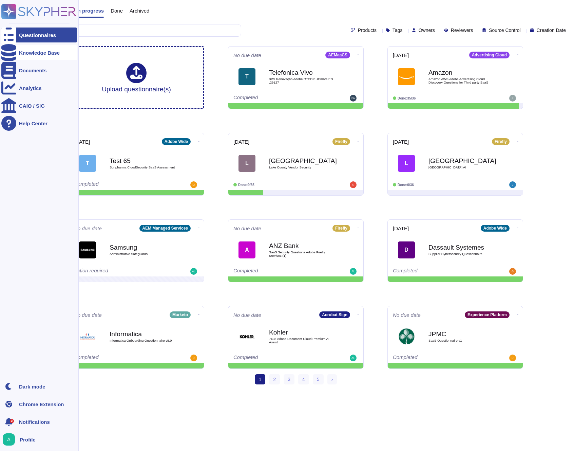
click at [11, 52] on icon at bounding box center [8, 52] width 15 height 17
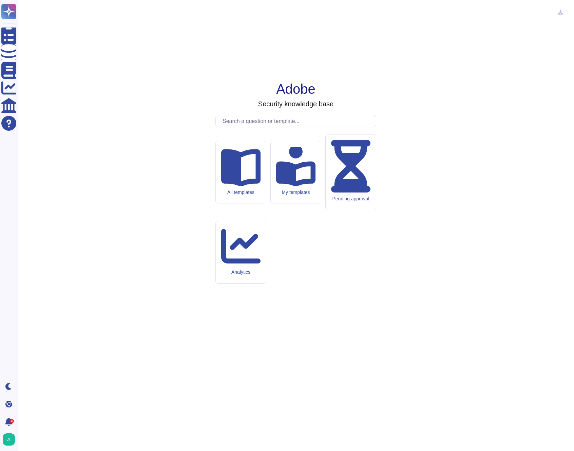
click at [243, 127] on input "text" at bounding box center [297, 121] width 157 height 12
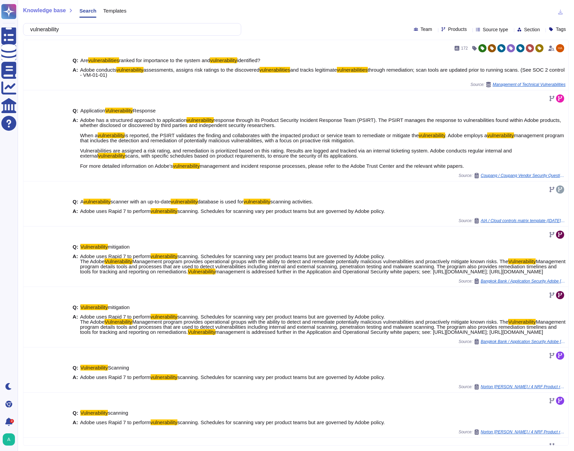
type input "vulnerability"
click at [120, 13] on span "Templates" at bounding box center [114, 10] width 23 height 5
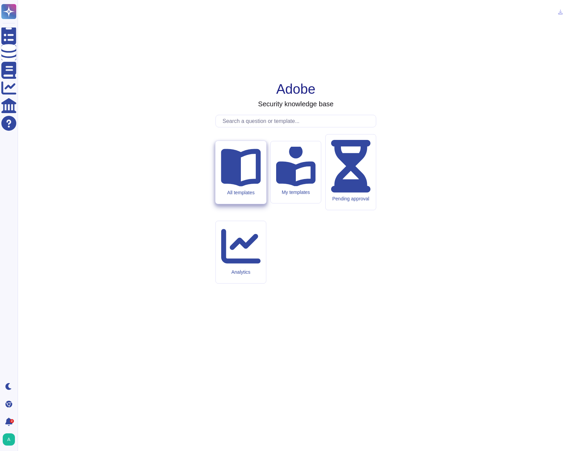
click at [261, 200] on div "All templates" at bounding box center [241, 172] width 51 height 63
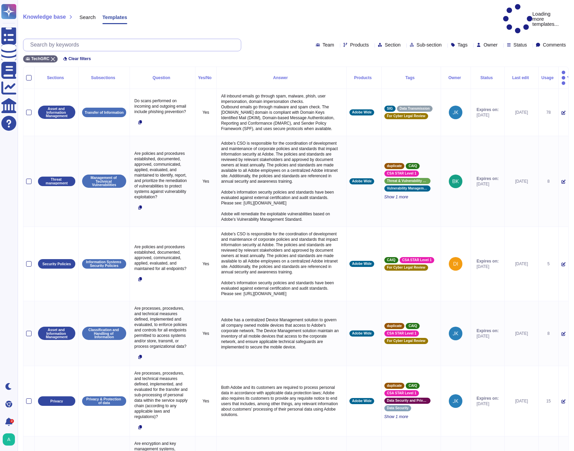
click at [127, 39] on input "text" at bounding box center [134, 45] width 214 height 12
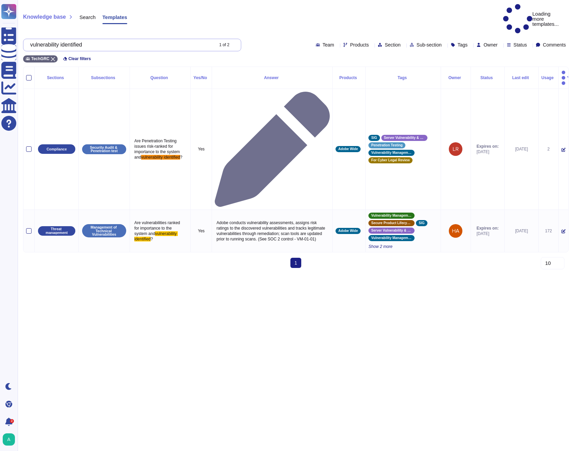
click at [132, 39] on input "vulnerability identified" at bounding box center [120, 45] width 186 height 12
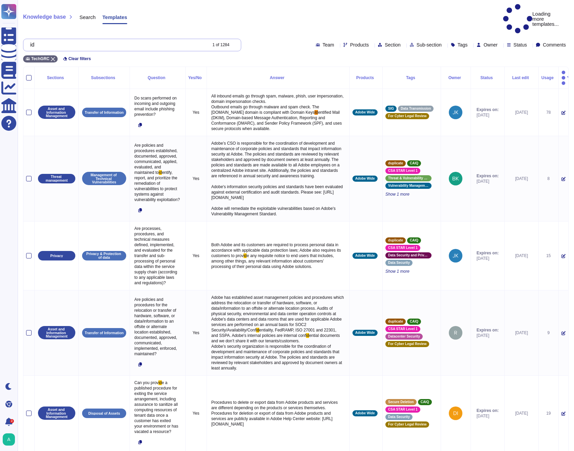
type input "i"
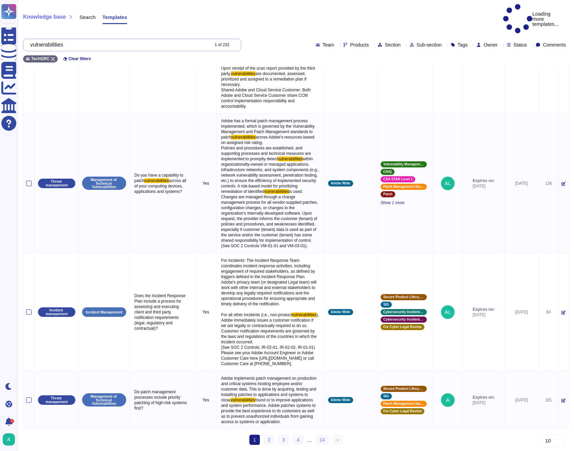
scroll to position [1574, 0]
click at [270, 439] on link "2" at bounding box center [269, 439] width 11 height 10
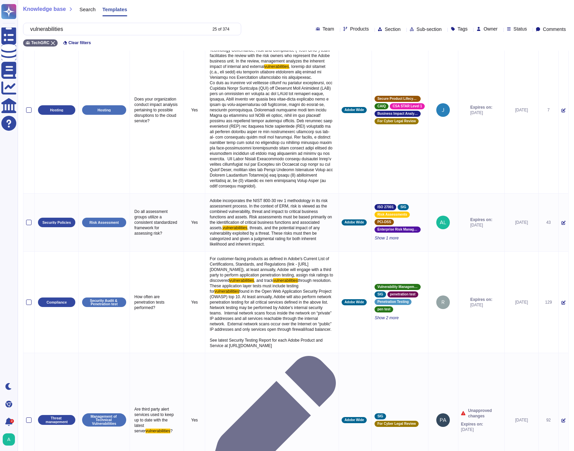
scroll to position [973, 0]
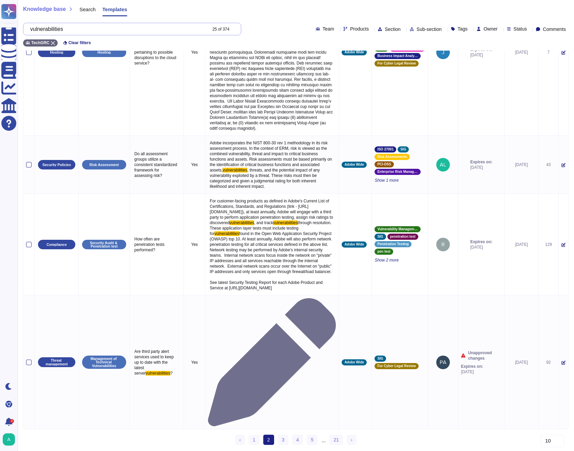
click at [92, 25] on input "vulnerabilities" at bounding box center [117, 29] width 180 height 12
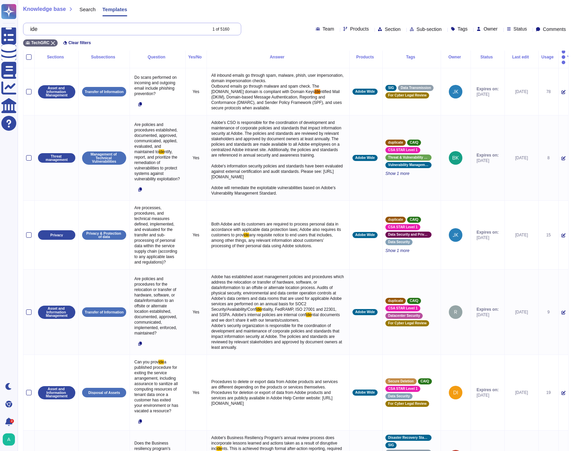
scroll to position [0, 0]
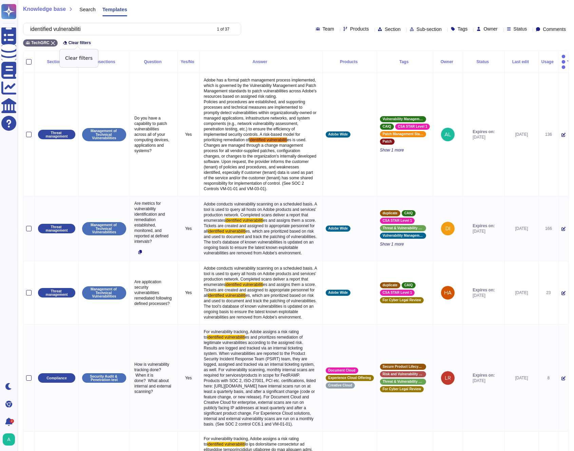
type input "identified vulnerabiliti"
click at [91, 42] on span "Clear filters" at bounding box center [80, 43] width 22 height 4
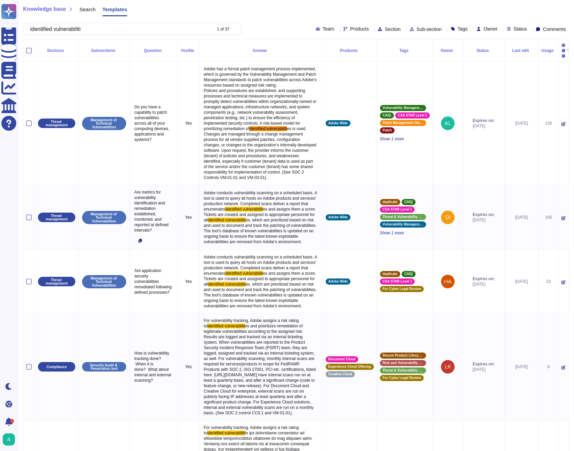
click at [160, 49] on div "Question" at bounding box center [154, 51] width 42 height 4
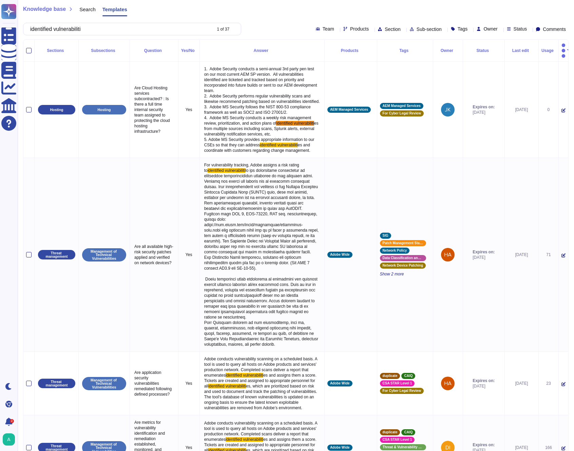
click at [160, 49] on div "Question" at bounding box center [154, 51] width 43 height 4
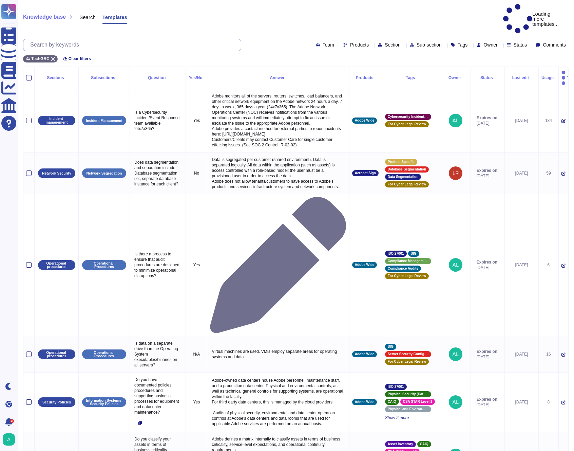
click at [112, 39] on input "text" at bounding box center [134, 45] width 214 height 12
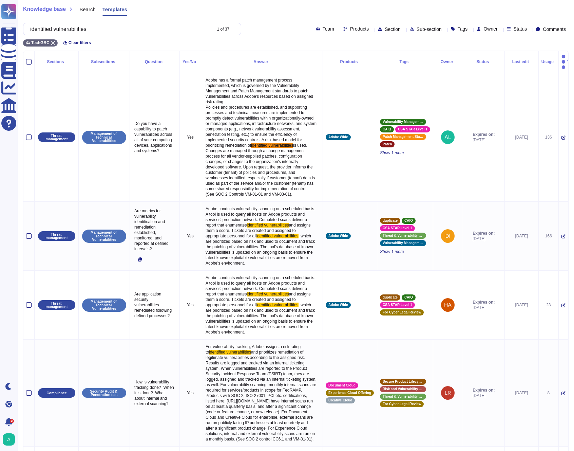
click at [407, 32] on div "identified vulnerabilities 1 of 37 Team Products Section Sub-section Tags Owner…" at bounding box center [296, 29] width 546 height 13
click at [417, 30] on span "Sub-section" at bounding box center [429, 29] width 25 height 5
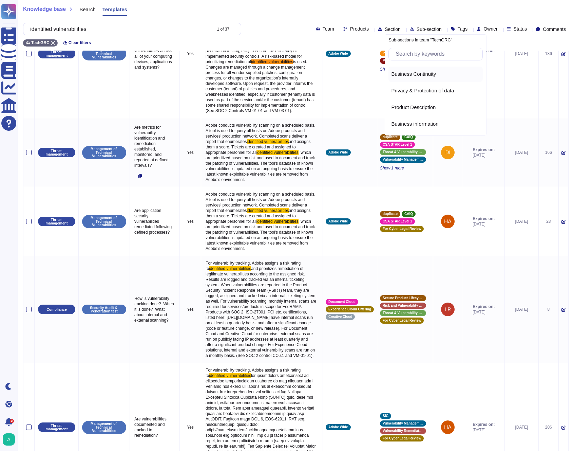
scroll to position [89, 0]
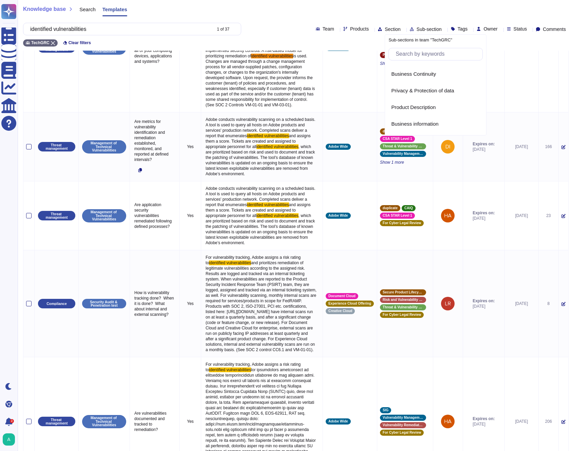
click at [426, 7] on div "Knowledge base Search Templates" at bounding box center [296, 11] width 546 height 14
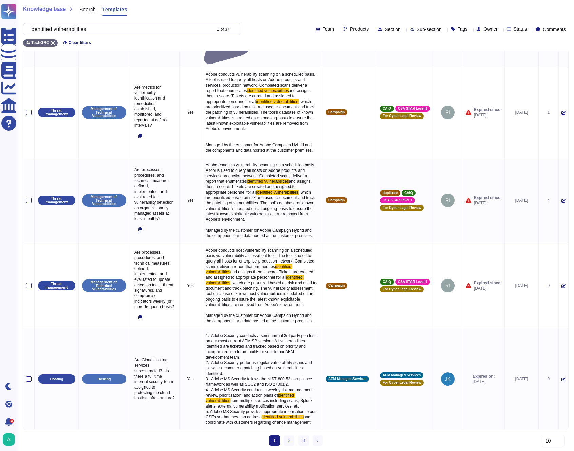
scroll to position [737, 0]
click at [290, 441] on link "2" at bounding box center [289, 440] width 11 height 10
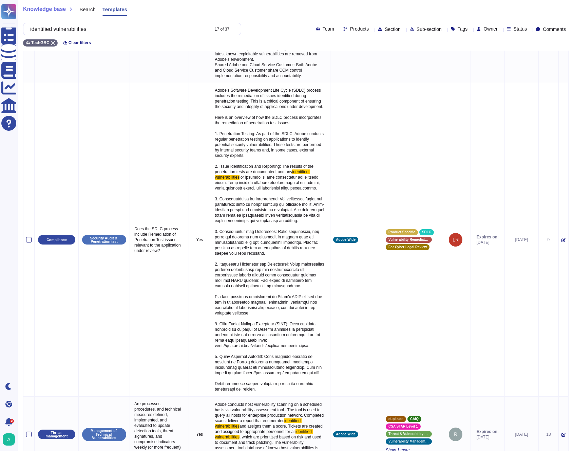
scroll to position [1629, 0]
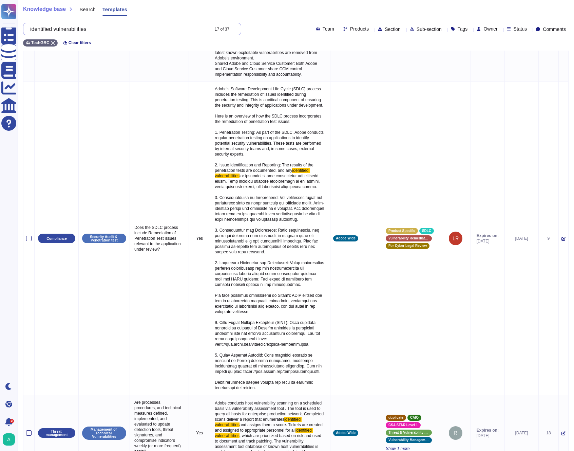
click at [96, 30] on input "identified vulnerabilities" at bounding box center [118, 29] width 182 height 12
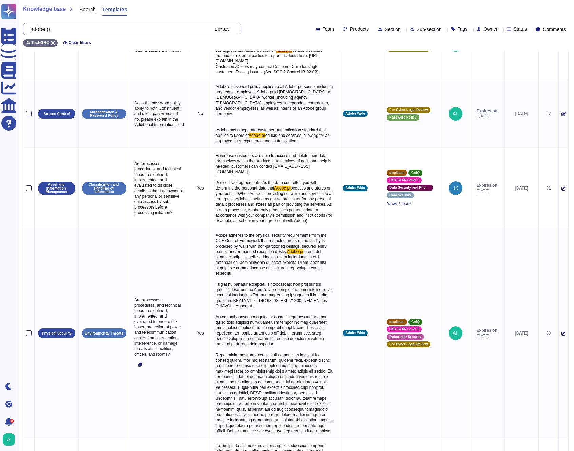
scroll to position [0, 0]
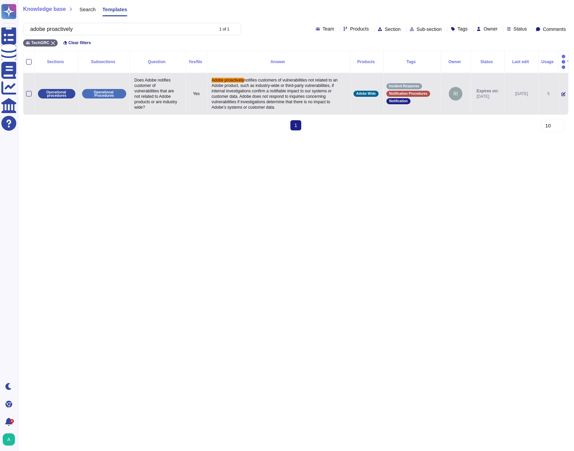
type input "adobe proactively"
click at [29, 91] on div at bounding box center [28, 93] width 5 height 5
click at [0, 0] on input "checkbox" at bounding box center [0, 0] width 0 height 0
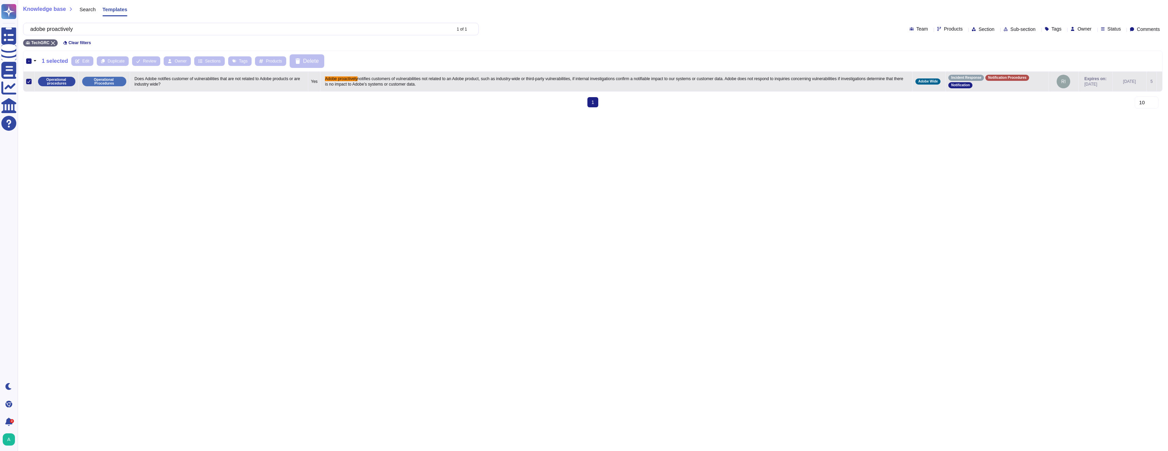
click at [338, 87] on p "Adobe proactively notifies customers of vulnerabilities not related to an Adobe…" at bounding box center [616, 81] width 586 height 14
click at [380, 82] on span "notifies customers of vulnerabilities not related to an Adobe product, such as …" at bounding box center [614, 81] width 579 height 10
click at [29, 82] on icon at bounding box center [28, 81] width 3 height 3
click at [0, 0] on input "checkbox" at bounding box center [0, 0] width 0 height 0
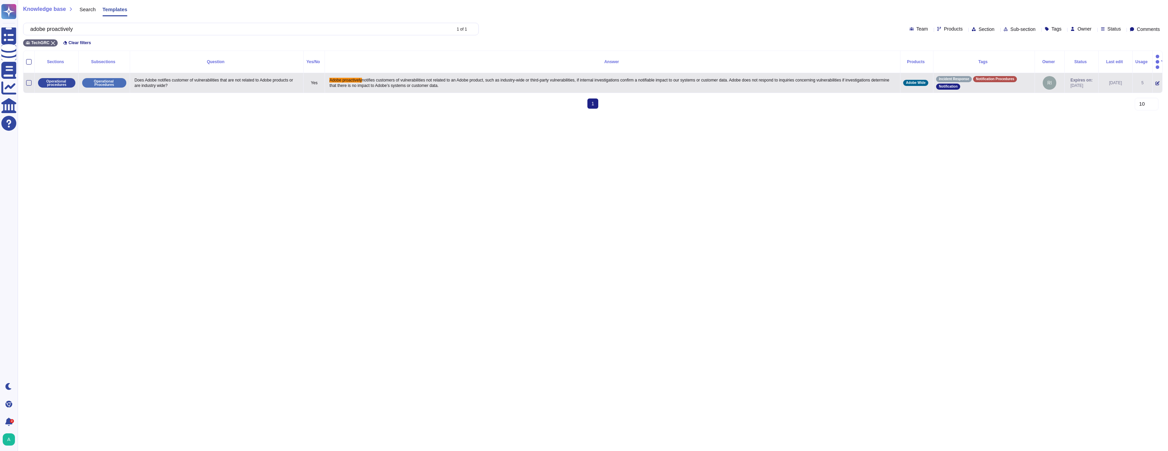
click at [550, 80] on p "Adobe proactively notifies customers of vulnerabilities not related to an Adobe…" at bounding box center [613, 83] width 570 height 14
click at [30, 80] on div at bounding box center [28, 82] width 5 height 5
click at [0, 0] on input "checkbox" at bounding box center [0, 0] width 0 height 0
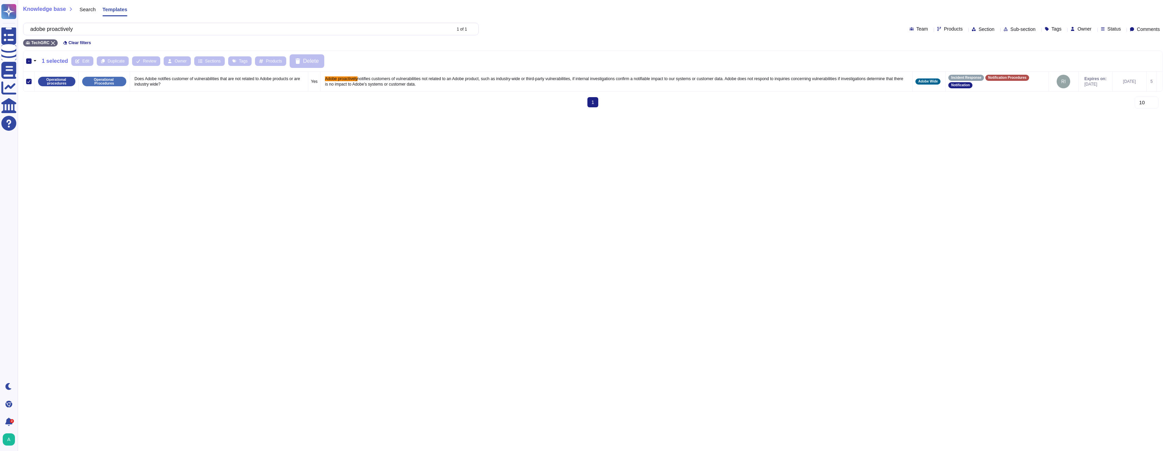
click at [86, 12] on span "Search" at bounding box center [87, 9] width 16 height 5
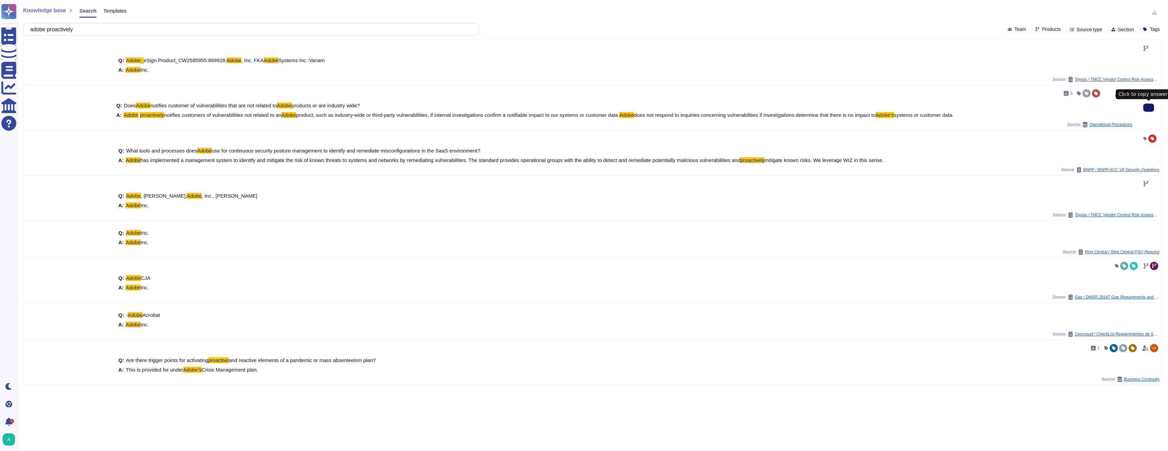
type input "adobe proactively"
click at [574, 112] on button at bounding box center [1148, 108] width 11 height 8
click at [574, 96] on span "5" at bounding box center [1067, 93] width 9 height 8
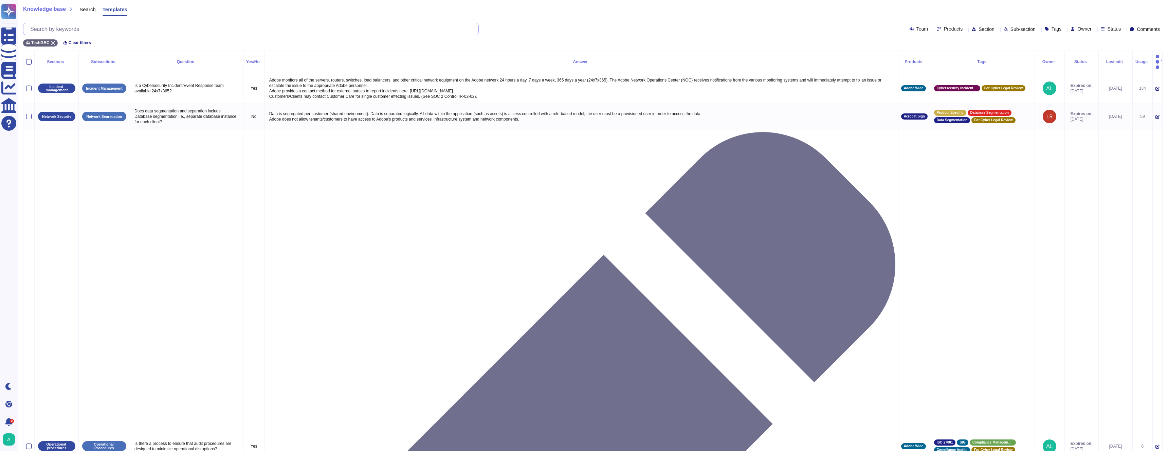
click at [71, 25] on input "text" at bounding box center [252, 29] width 451 height 12
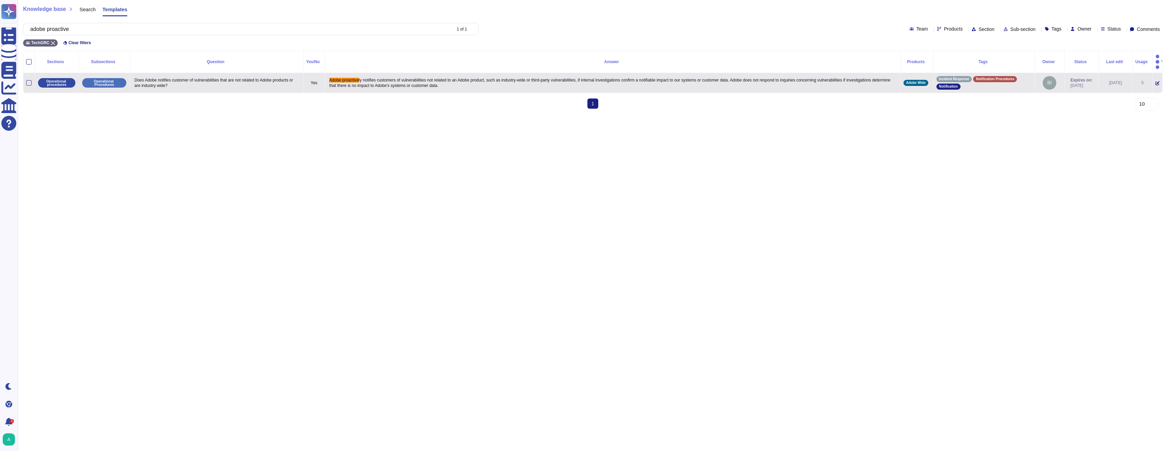
drag, startPoint x: 196, startPoint y: 77, endPoint x: 135, endPoint y: 71, distance: 61.5
click at [135, 76] on p "Does Adobe notifies customer of vulnerabilities that are not related to Adobe p…" at bounding box center [217, 83] width 168 height 14
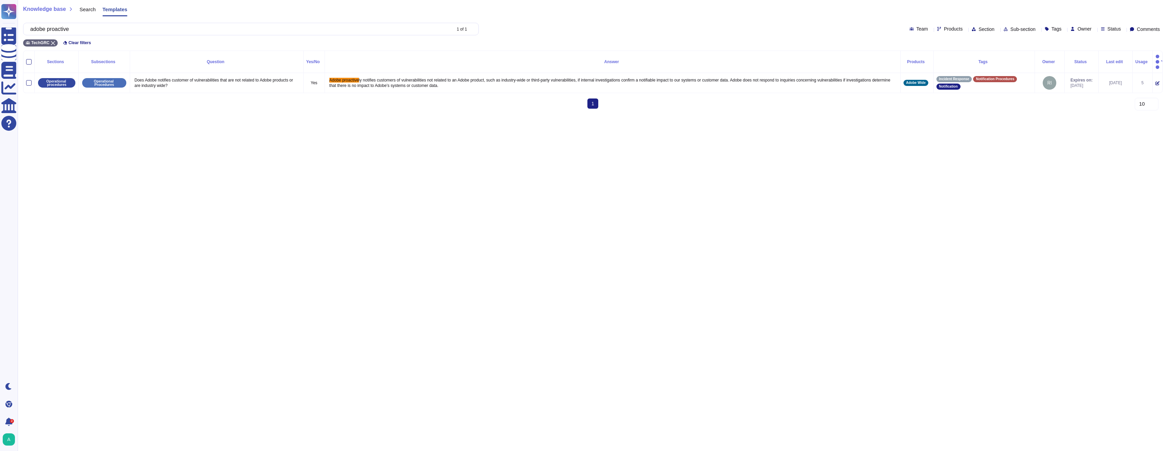
copy p "Does Adobe notifies customer of vulnerabilities that are not related to Adobe p…"
click at [119, 33] on input "adobe proactive" at bounding box center [239, 29] width 424 height 12
paste input "Does Adobe notifies customer of vulnerabilities that are not related to Adobe p…"
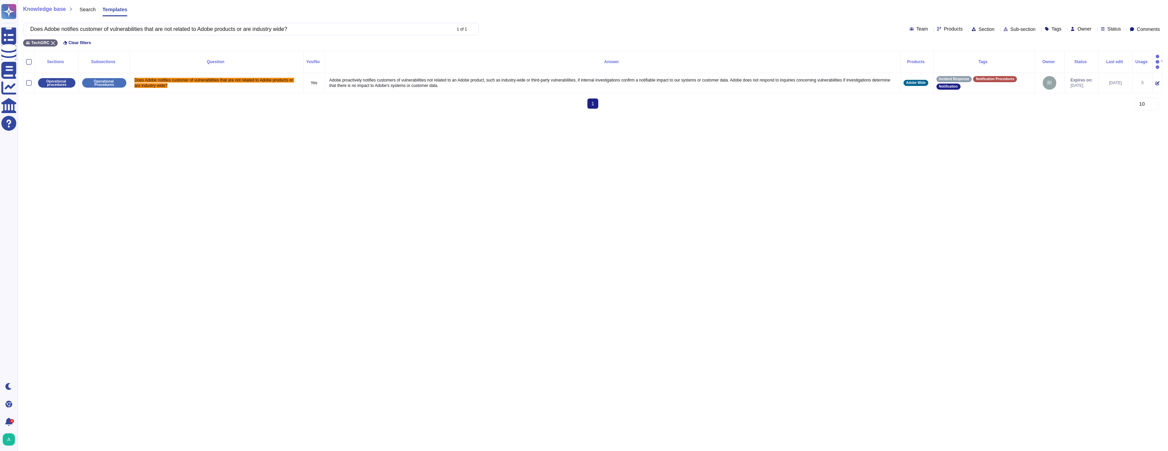
type input "Does Adobe notifies customer of vulnerabilities that are not related to Adobe p…"
click at [199, 114] on html "Questionnaires Knowledge Base Documents Analytics CAIQ / SIG Help Center Dark m…" at bounding box center [584, 57] width 1168 height 114
